Goal: Task Accomplishment & Management: Use online tool/utility

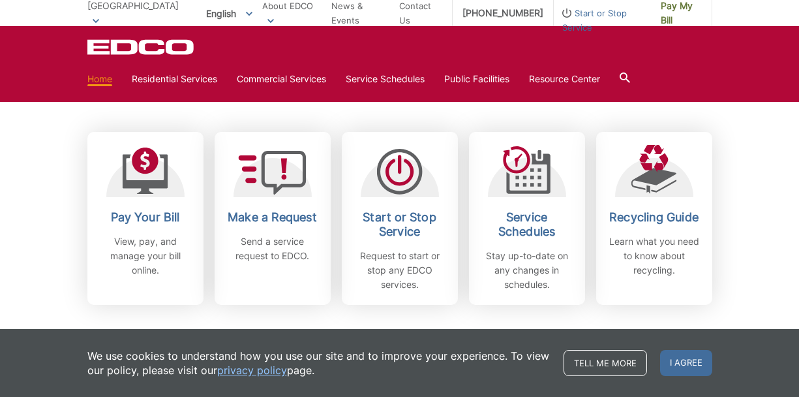
scroll to position [352, 0]
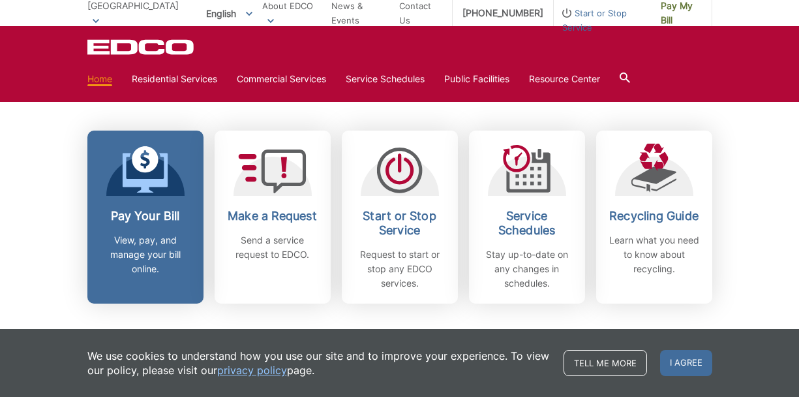
click at [153, 214] on h2 "Pay Your Bill" at bounding box center [145, 216] width 97 height 14
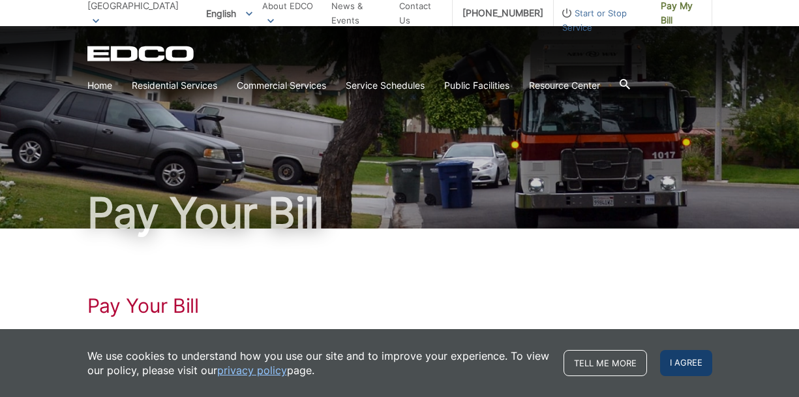
click at [688, 359] on span "I agree" at bounding box center [686, 363] width 52 height 26
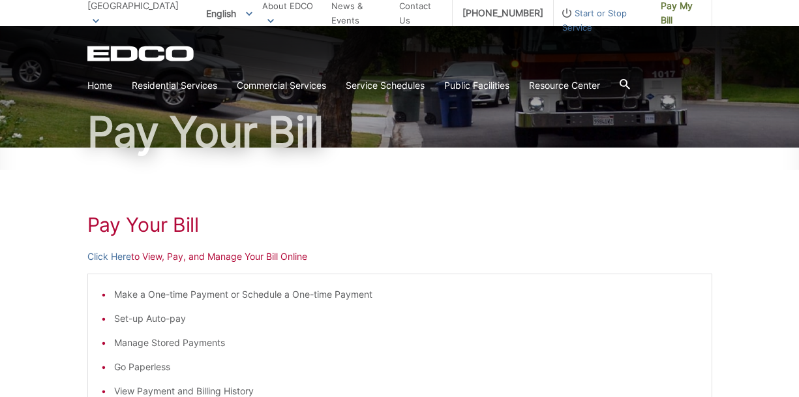
scroll to position [83, 0]
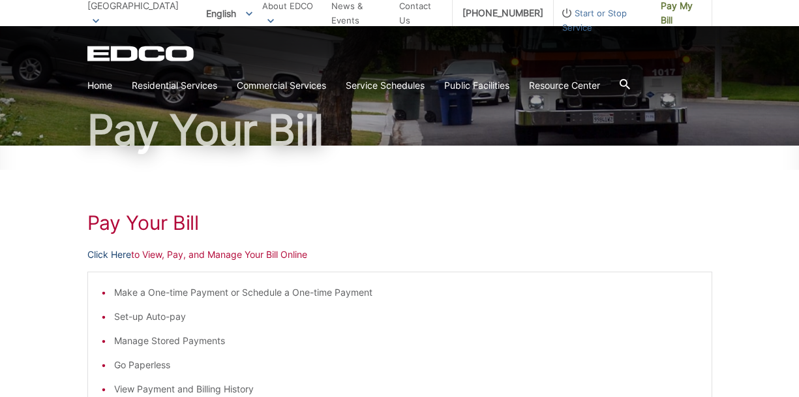
click at [113, 256] on link "Click Here" at bounding box center [109, 254] width 44 height 14
